Goal: Task Accomplishment & Management: Manage account settings

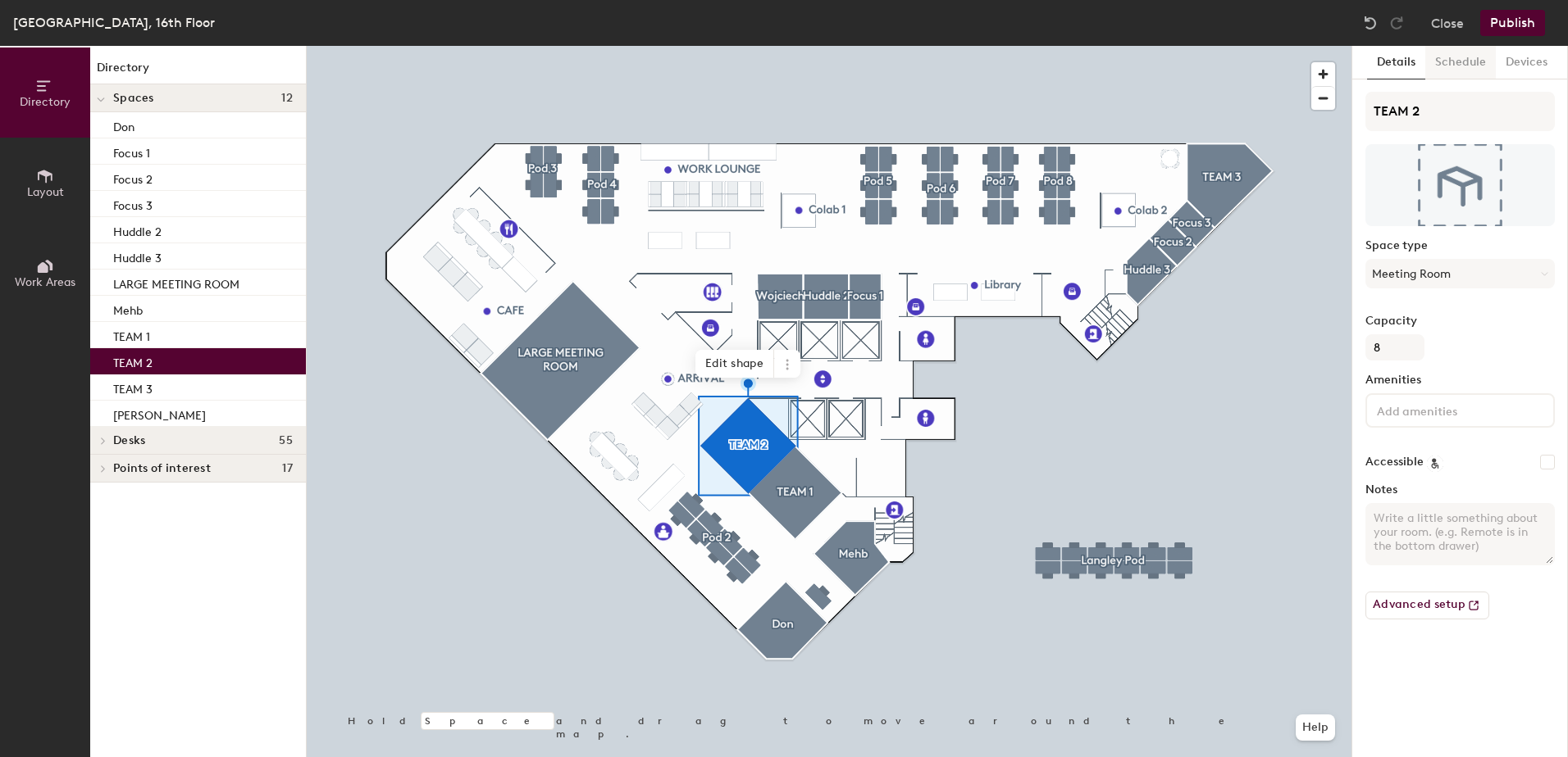
click at [1461, 60] on button "Schedule" at bounding box center [1460, 62] width 70 height 34
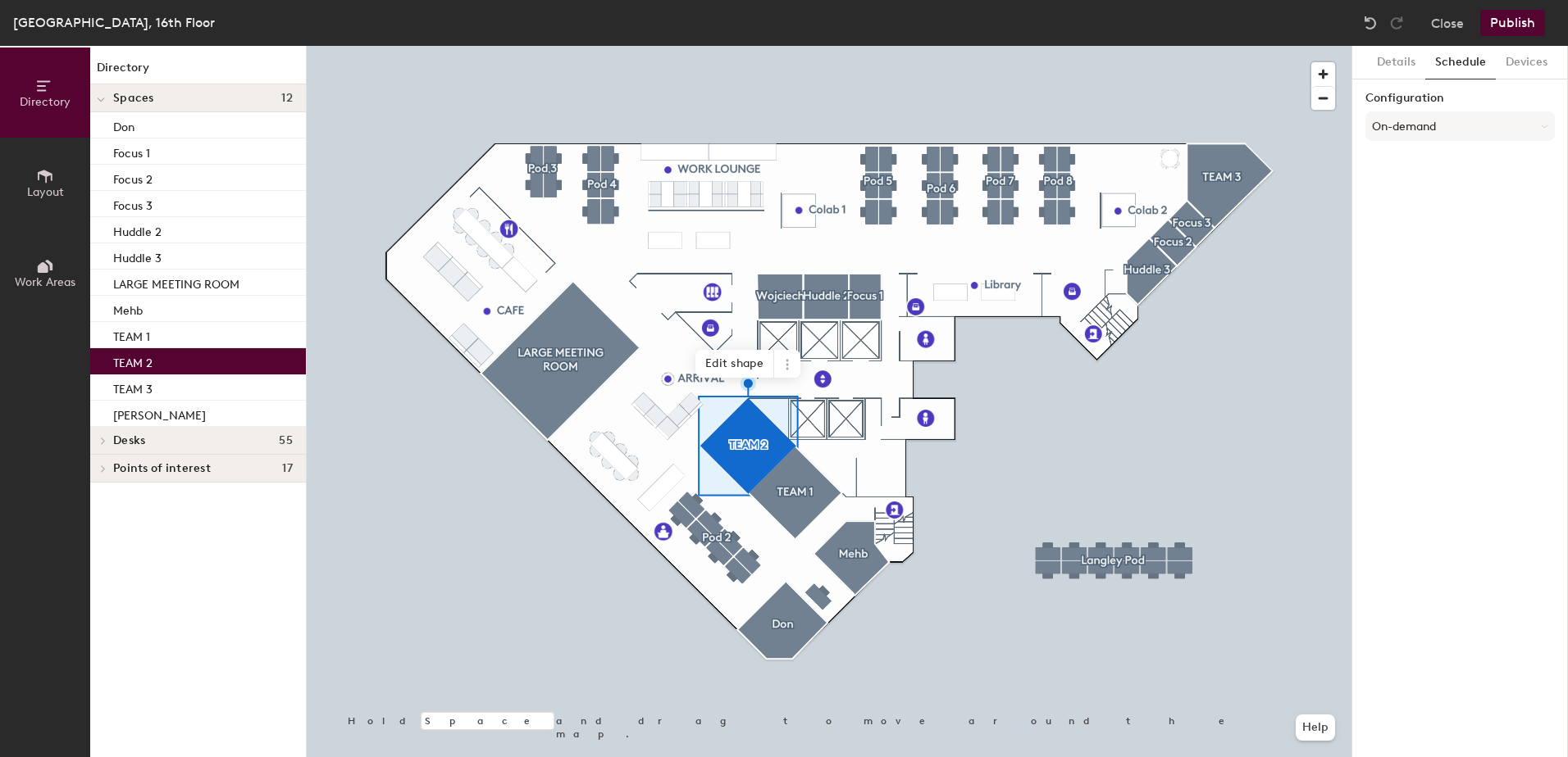
click at [1472, 144] on div "Configuration On-demand" at bounding box center [1460, 119] width 189 height 56
click at [1472, 140] on button "On-demand" at bounding box center [1460, 126] width 189 height 29
click at [1465, 189] on div "Scheduled" at bounding box center [1460, 191] width 188 height 25
click at [1503, 123] on button "Scheduled" at bounding box center [1460, 126] width 189 height 29
click at [1471, 194] on div "Scheduled" at bounding box center [1460, 191] width 188 height 25
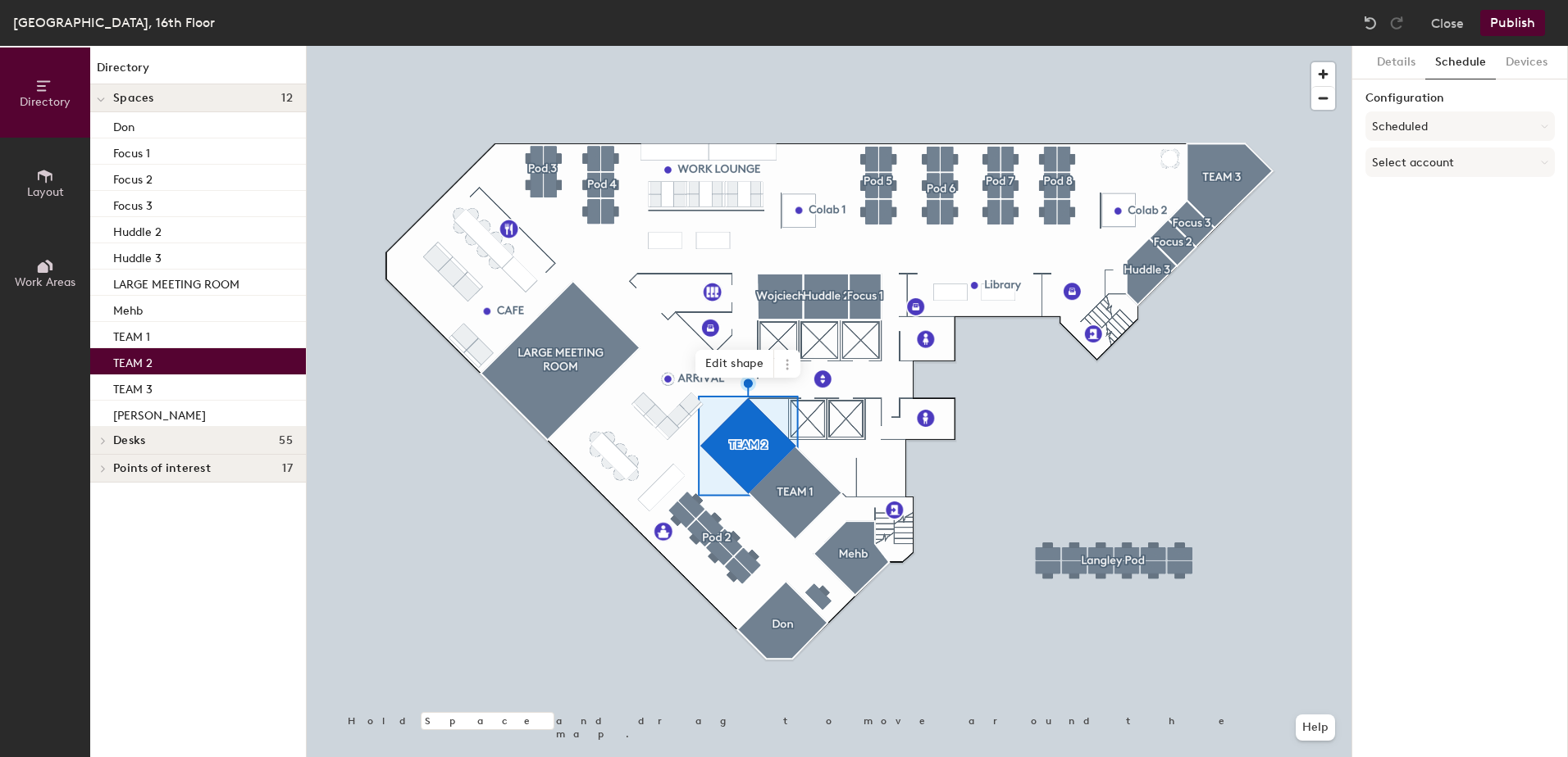
click at [1489, 177] on div "Configuration Scheduled Select account" at bounding box center [1460, 137] width 189 height 91
click at [1492, 156] on button "Select account" at bounding box center [1460, 162] width 189 height 29
click at [1475, 388] on div "Details Schedule Devices Configuration Scheduled Select account Google Apps Mic…" at bounding box center [1461, 401] width 216 height 711
click at [1526, 63] on button "Devices" at bounding box center [1526, 62] width 61 height 34
click at [1538, 103] on h6 "Add" at bounding box center [1532, 105] width 23 height 13
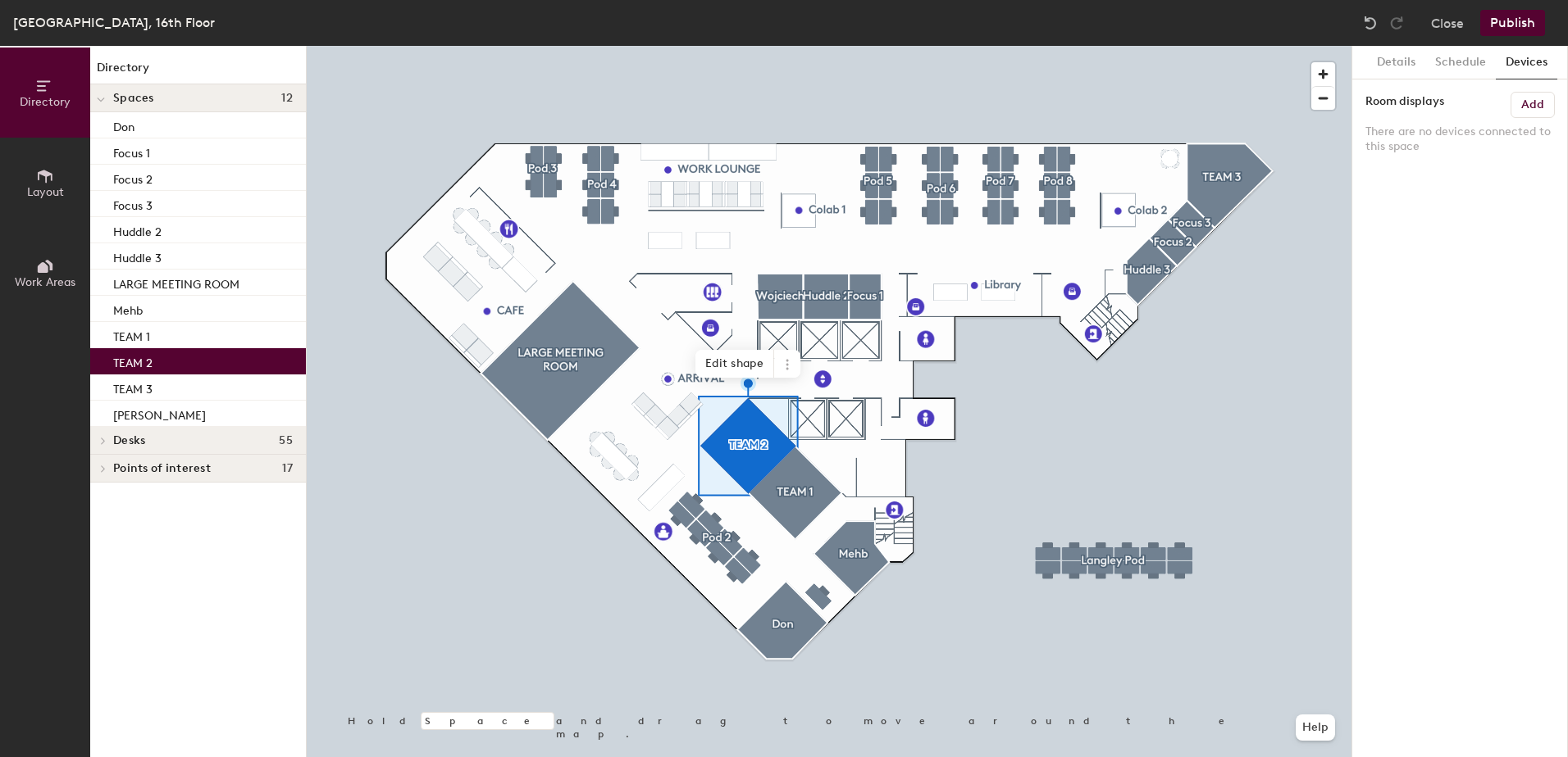
click at [1512, 19] on button "Publish" at bounding box center [1512, 23] width 65 height 27
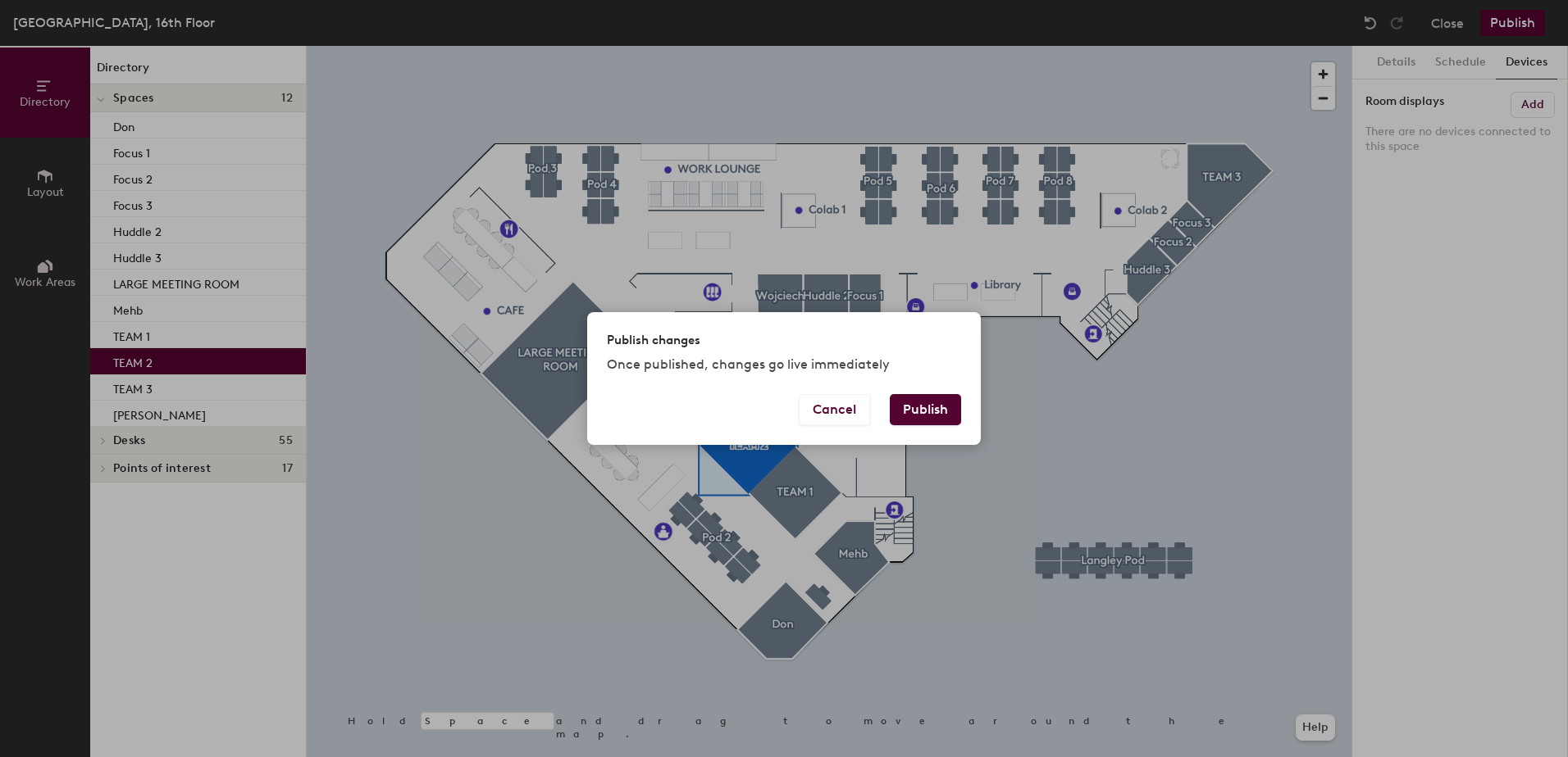
click at [939, 407] on button "Publish" at bounding box center [926, 410] width 71 height 31
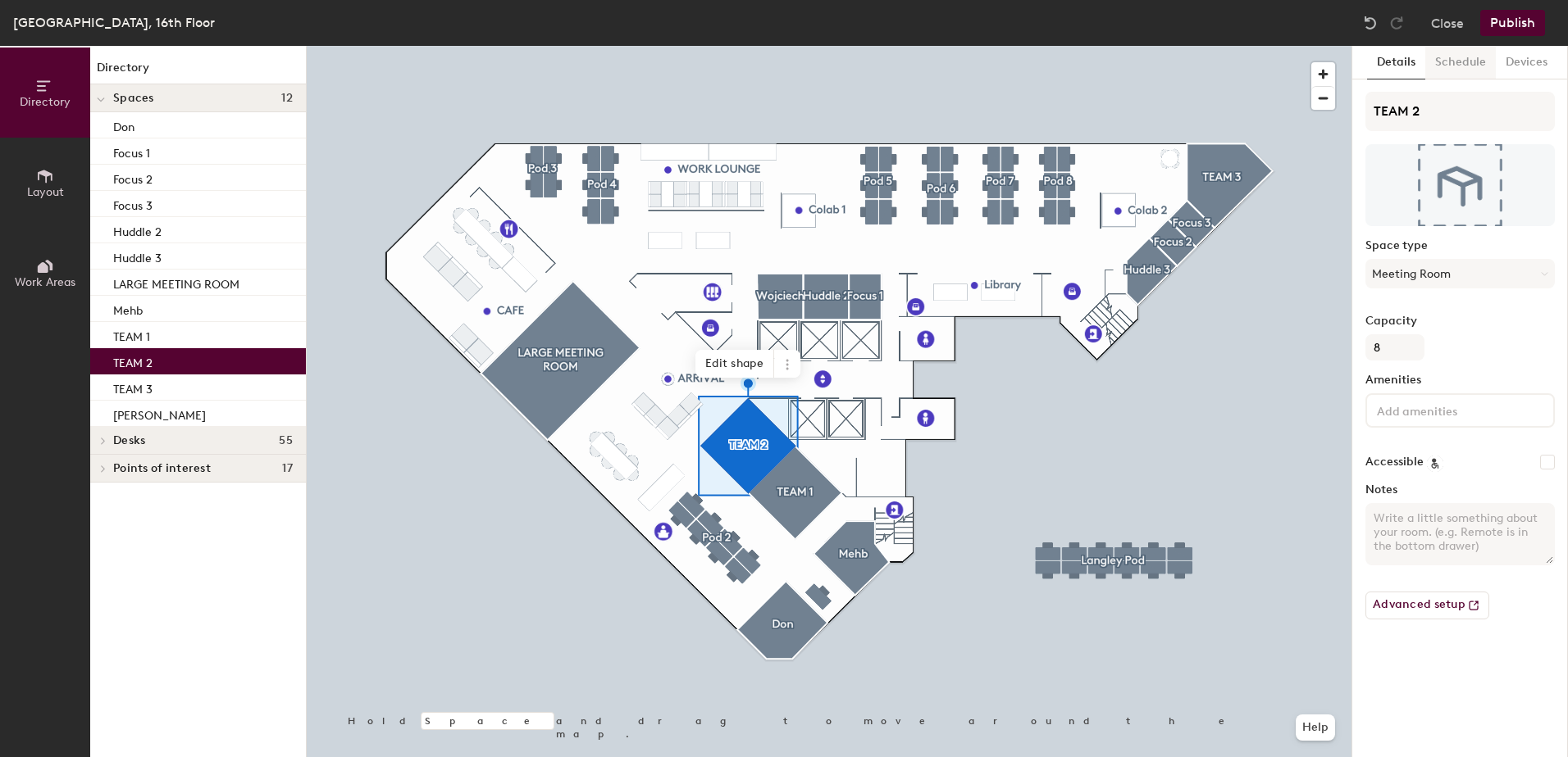
click at [1460, 59] on button "Schedule" at bounding box center [1460, 62] width 70 height 34
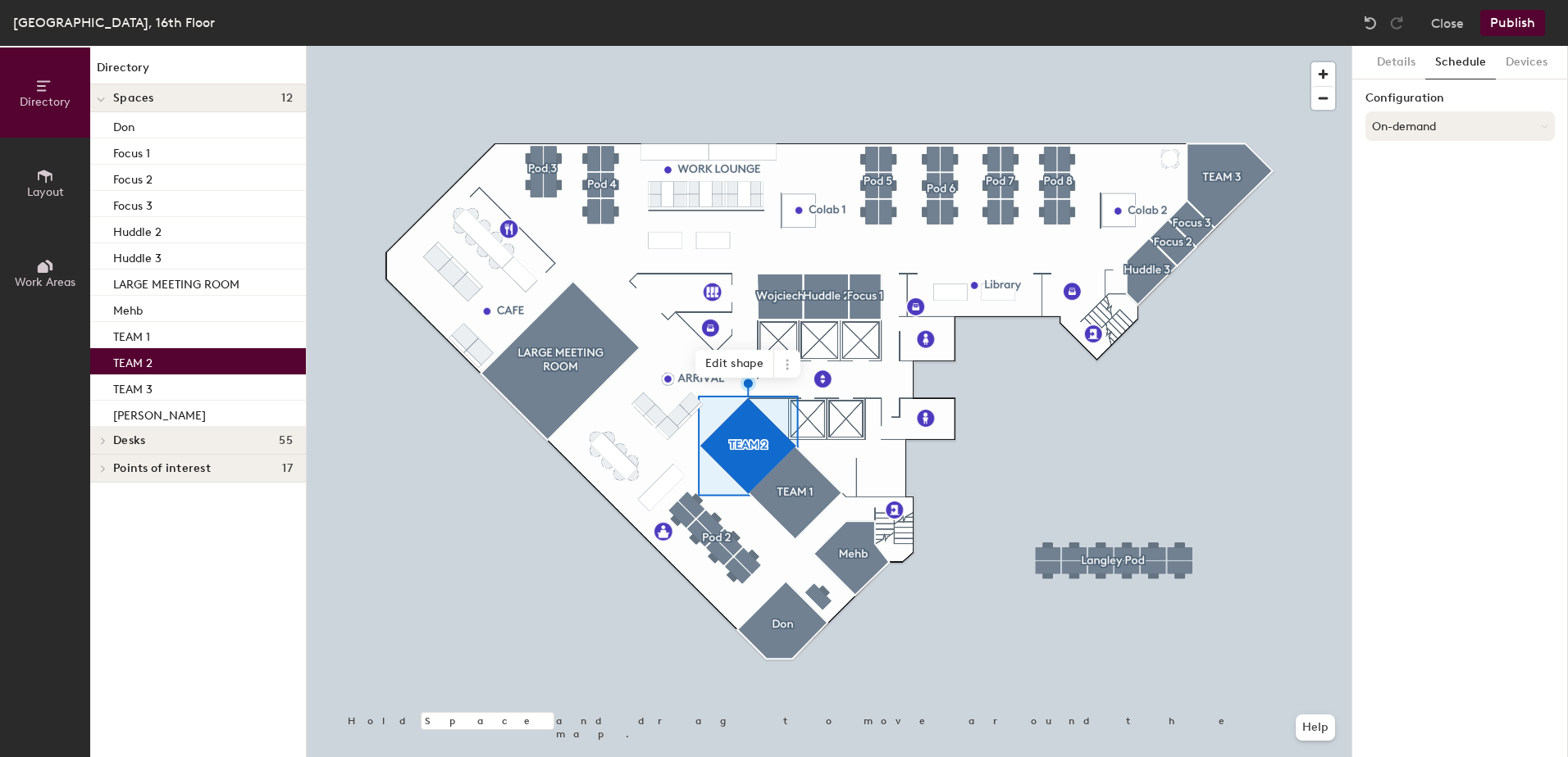
click at [1513, 130] on button "On-demand" at bounding box center [1460, 126] width 189 height 29
click at [1458, 336] on div "Details Schedule Devices Configuration On-demand On-demand Scheduled Request-on…" at bounding box center [1461, 401] width 216 height 711
click at [1434, 131] on button "On-demand" at bounding box center [1460, 126] width 189 height 29
click at [1392, 188] on div "Scheduled" at bounding box center [1460, 191] width 188 height 25
click at [1425, 167] on button "Select account" at bounding box center [1460, 162] width 189 height 29
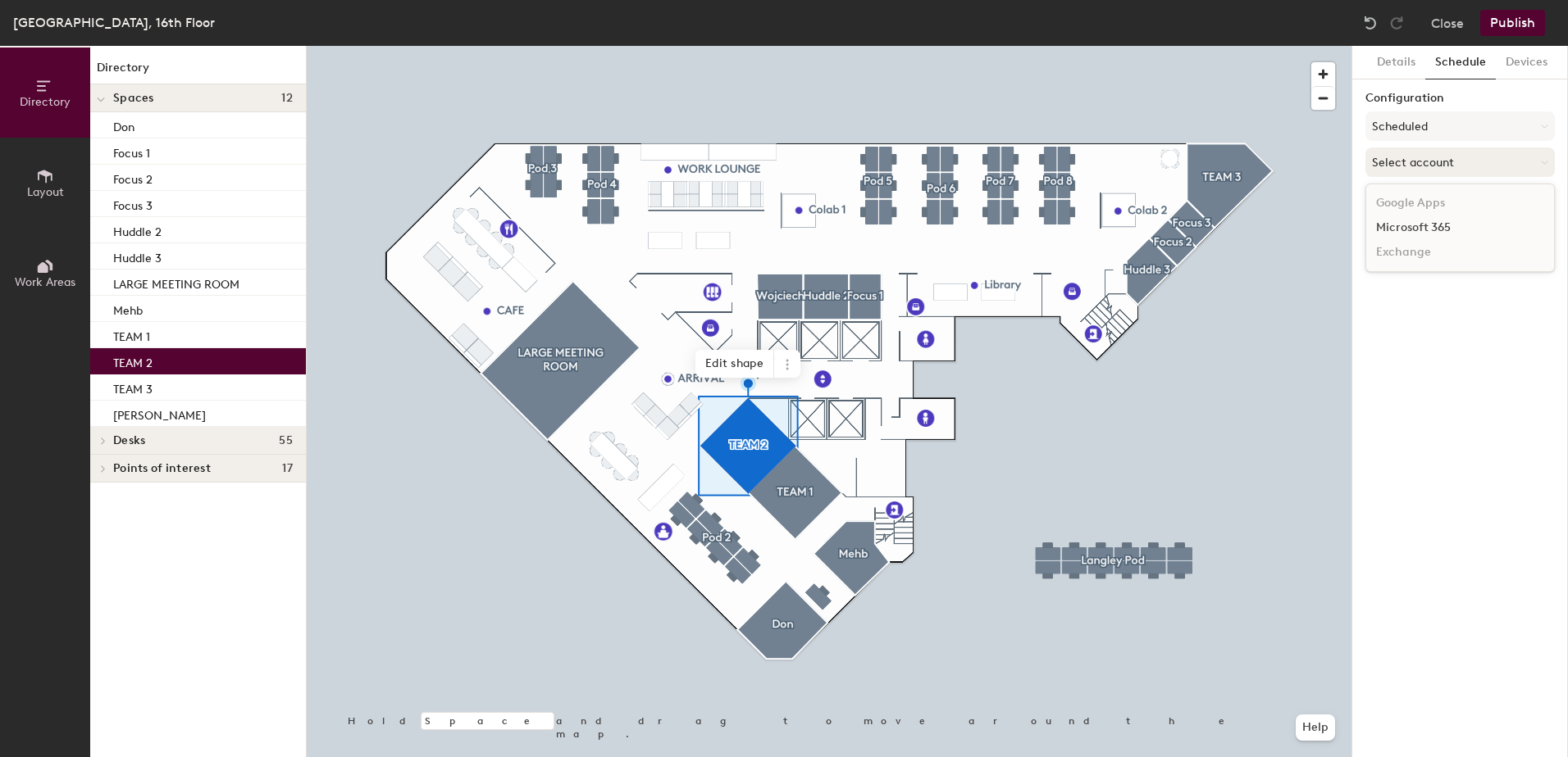
click at [1425, 165] on button "Select account" at bounding box center [1460, 162] width 189 height 29
click at [1390, 62] on button "Details" at bounding box center [1397, 62] width 59 height 34
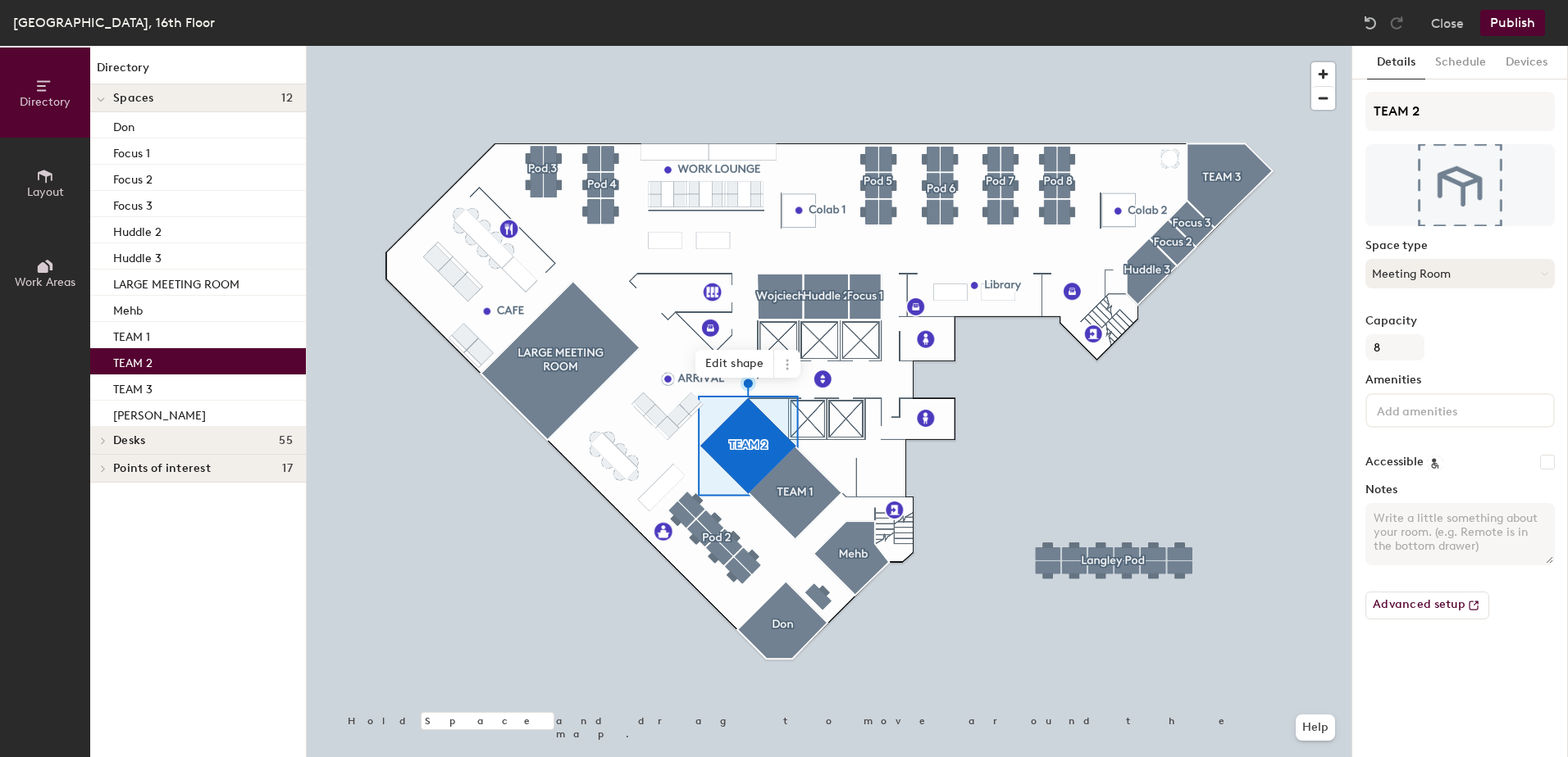
click at [1482, 273] on button "Meeting Room" at bounding box center [1460, 273] width 189 height 29
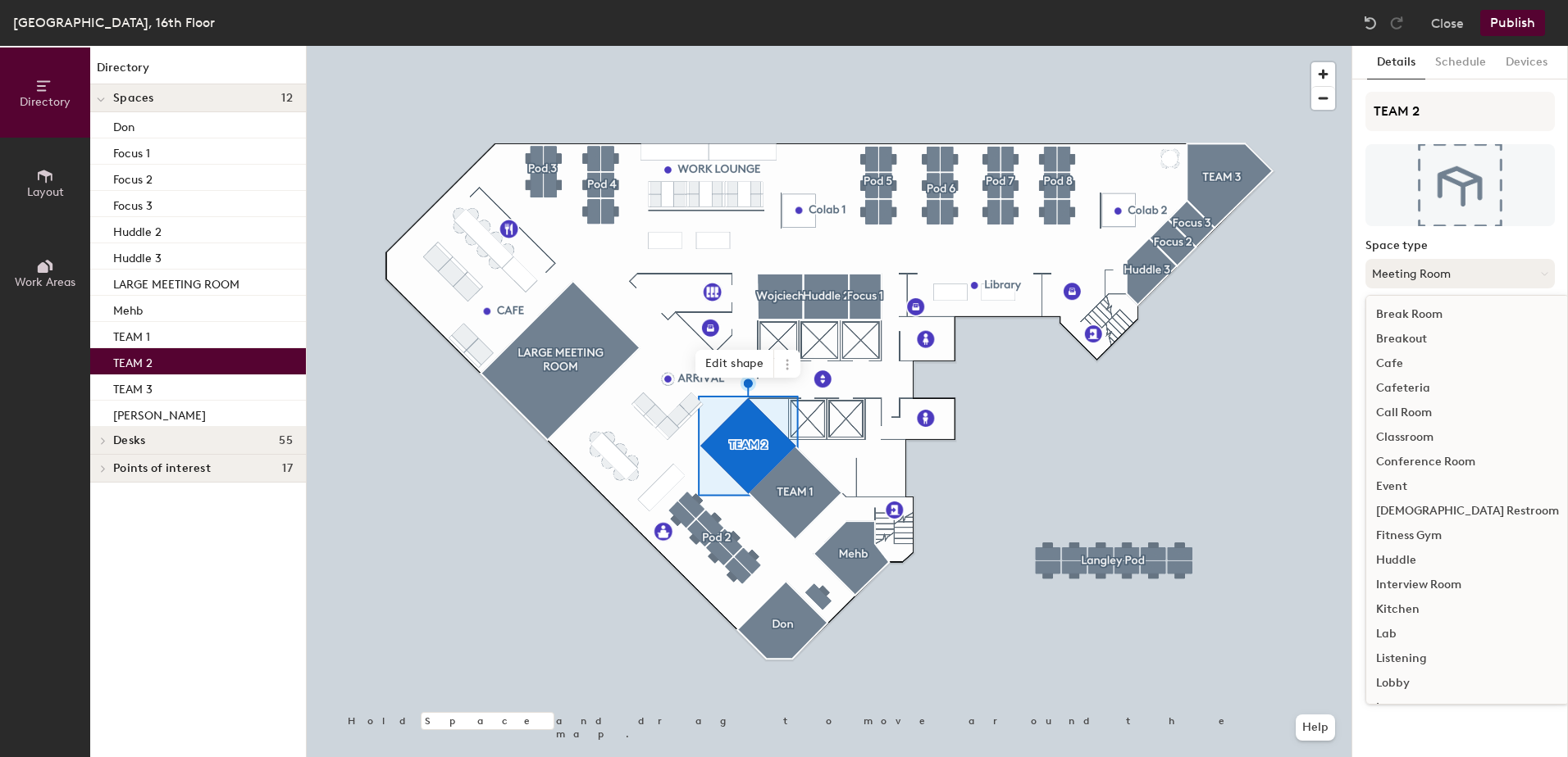
click at [1488, 266] on button "Meeting Room" at bounding box center [1460, 273] width 189 height 29
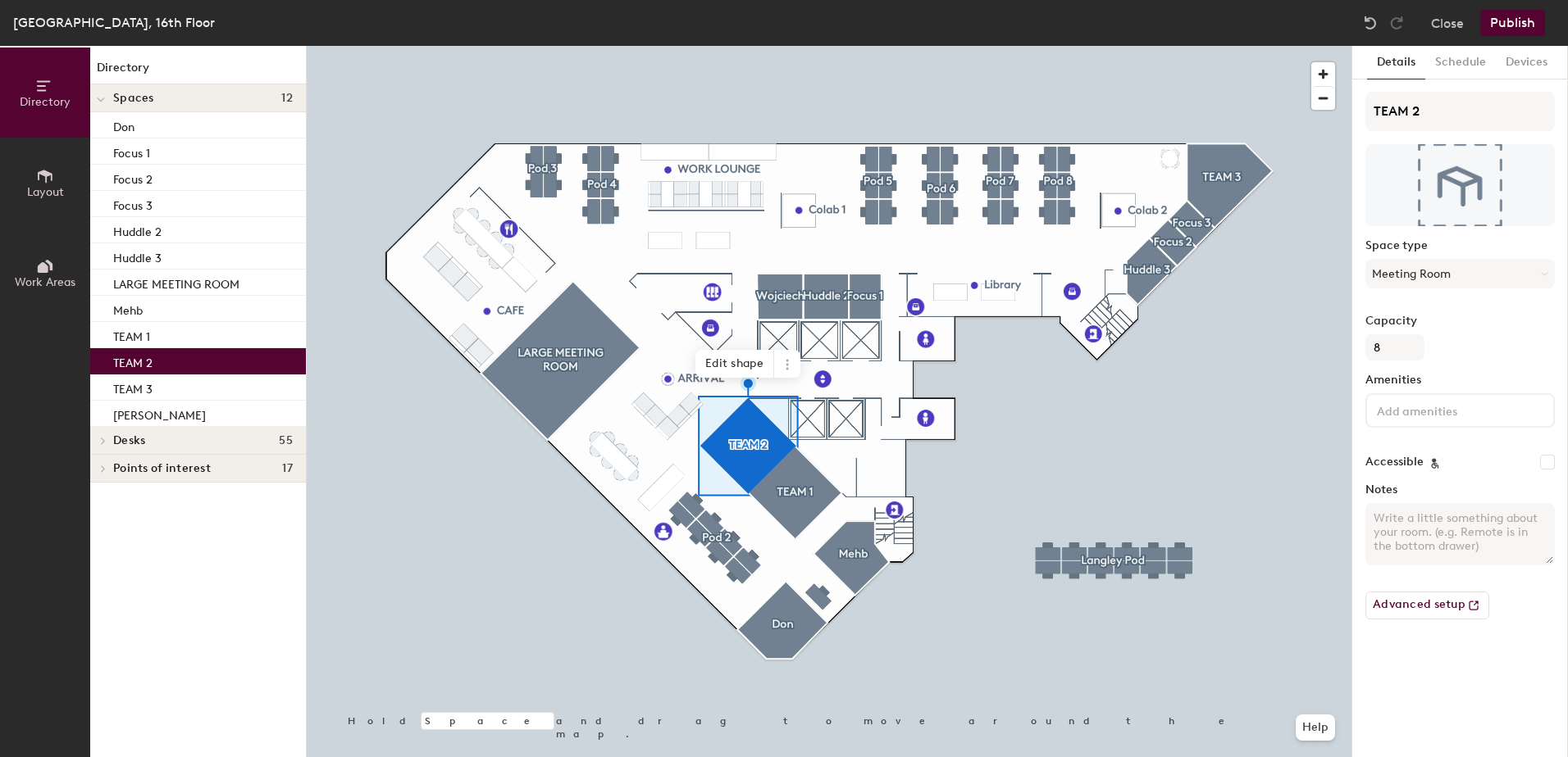
click at [54, 98] on span "Directory" at bounding box center [46, 101] width 51 height 14
click at [41, 176] on icon at bounding box center [45, 176] width 18 height 18
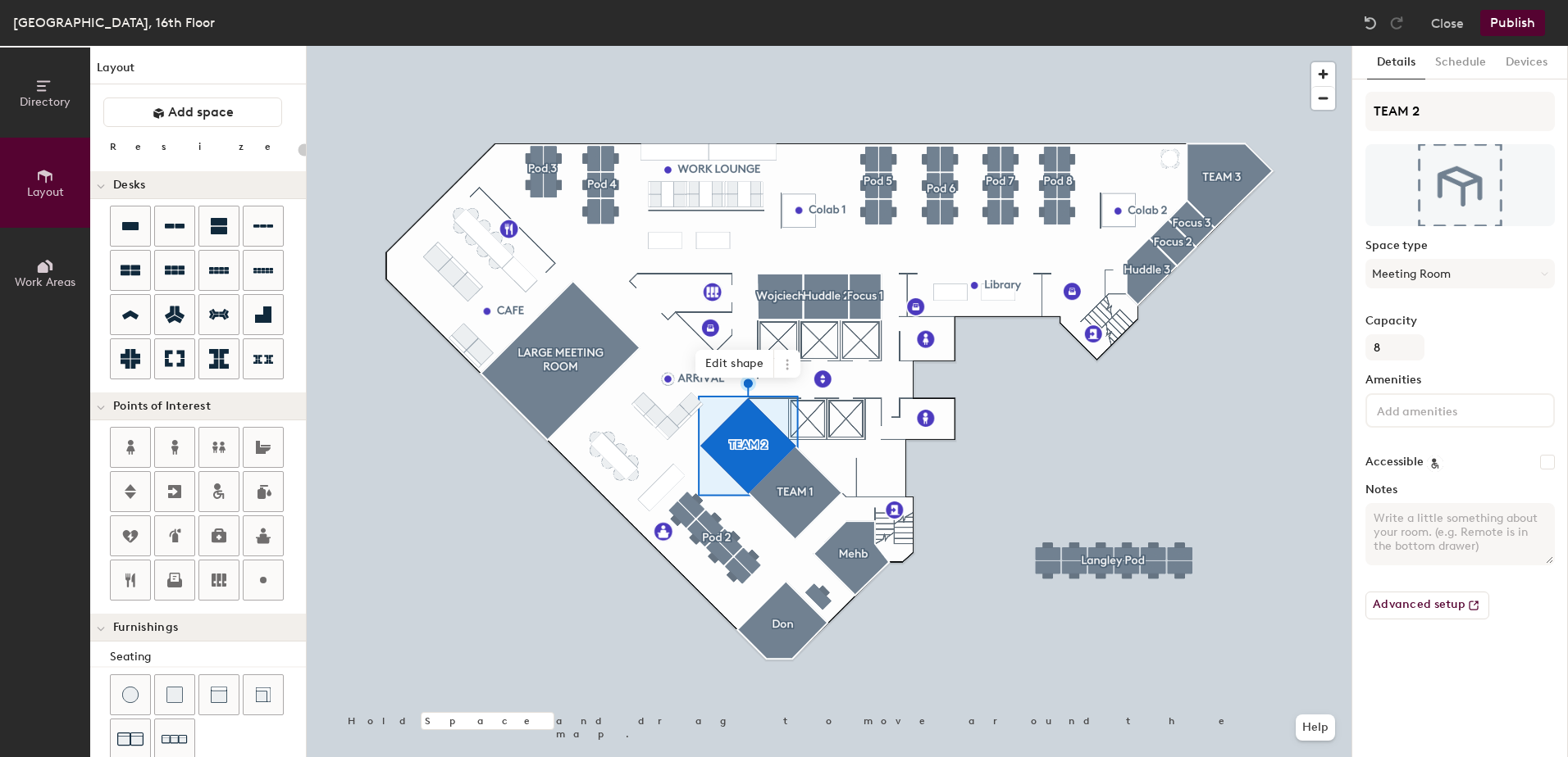
click at [34, 258] on button "Work Areas" at bounding box center [45, 272] width 91 height 91
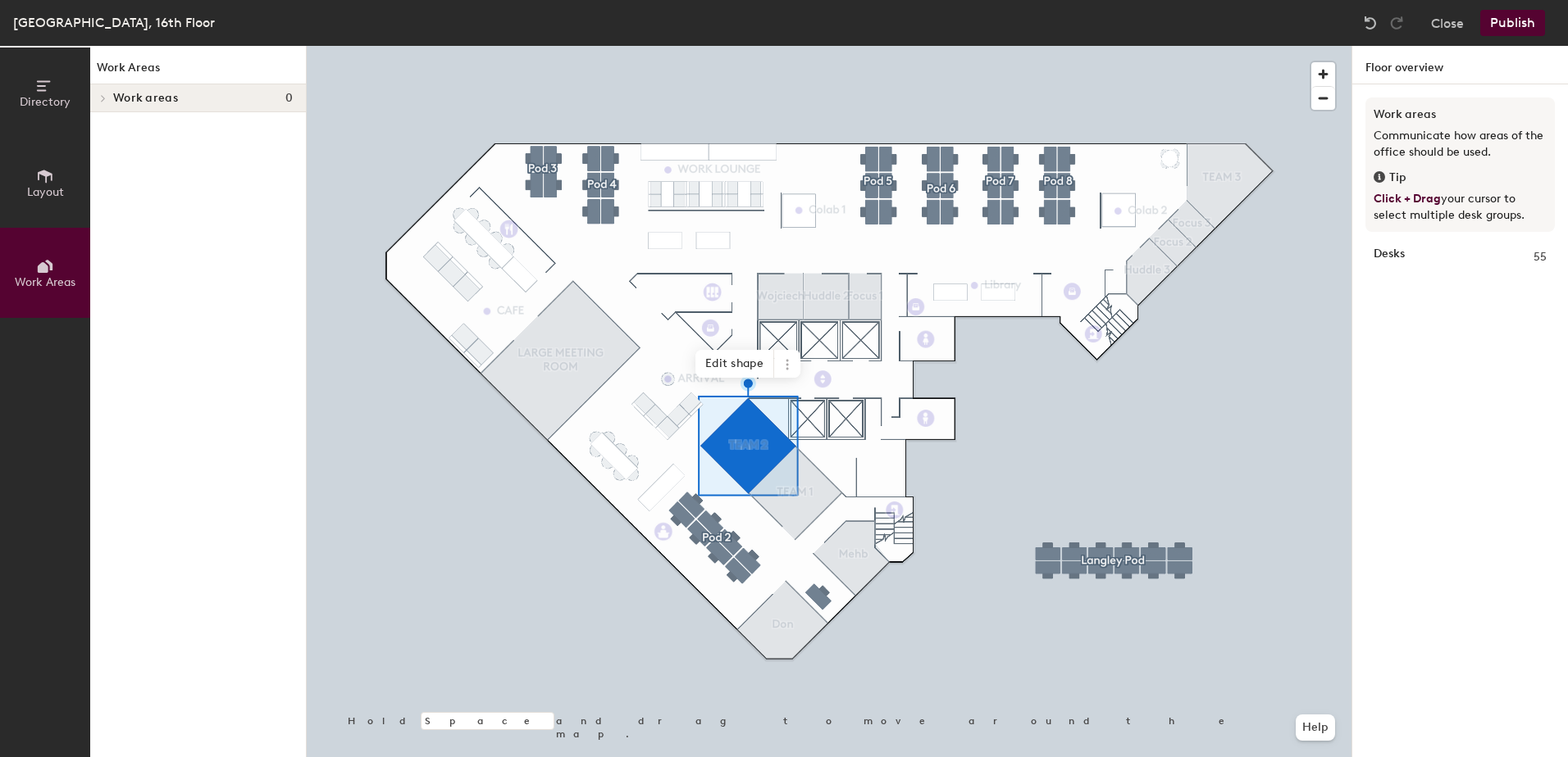
click at [42, 184] on icon at bounding box center [45, 176] width 18 height 18
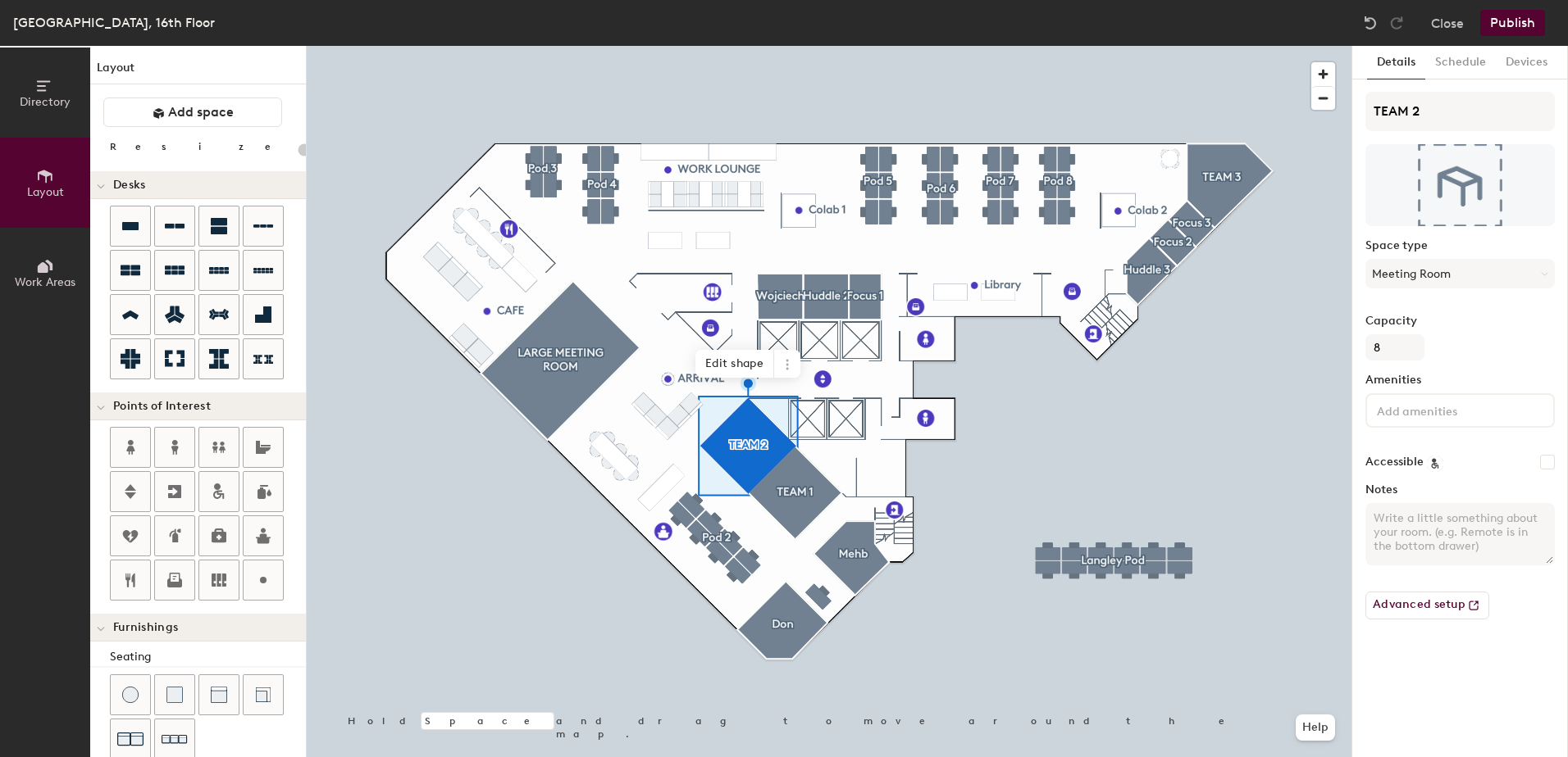
type input "20"
click at [51, 96] on span "Directory" at bounding box center [46, 101] width 51 height 14
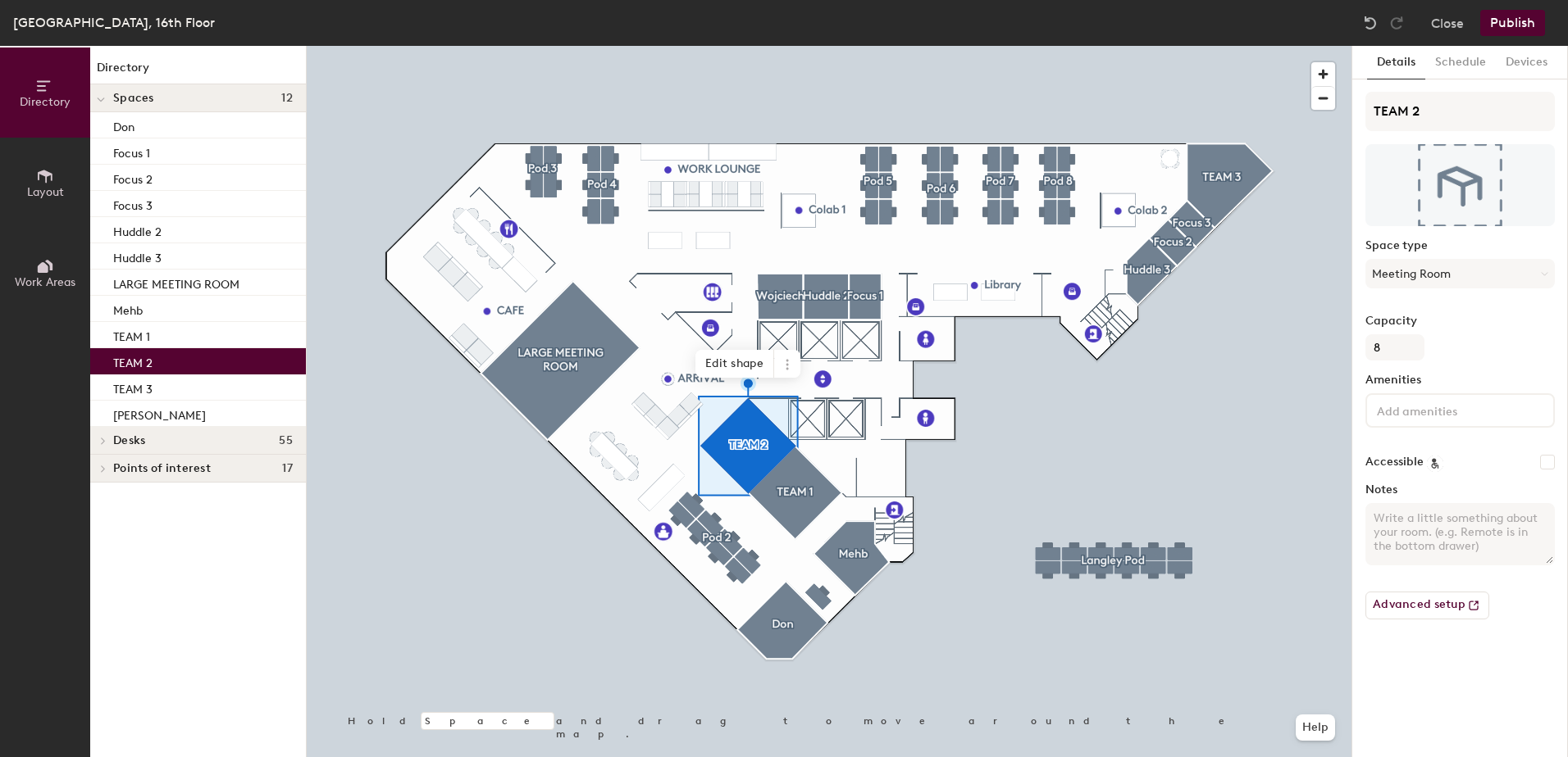
click at [151, 359] on p "TEAM 2" at bounding box center [133, 361] width 39 height 19
drag, startPoint x: 151, startPoint y: 359, endPoint x: 134, endPoint y: 359, distance: 17.0
click at [134, 359] on p "TEAM 2" at bounding box center [133, 361] width 39 height 19
